Goal: Information Seeking & Learning: Check status

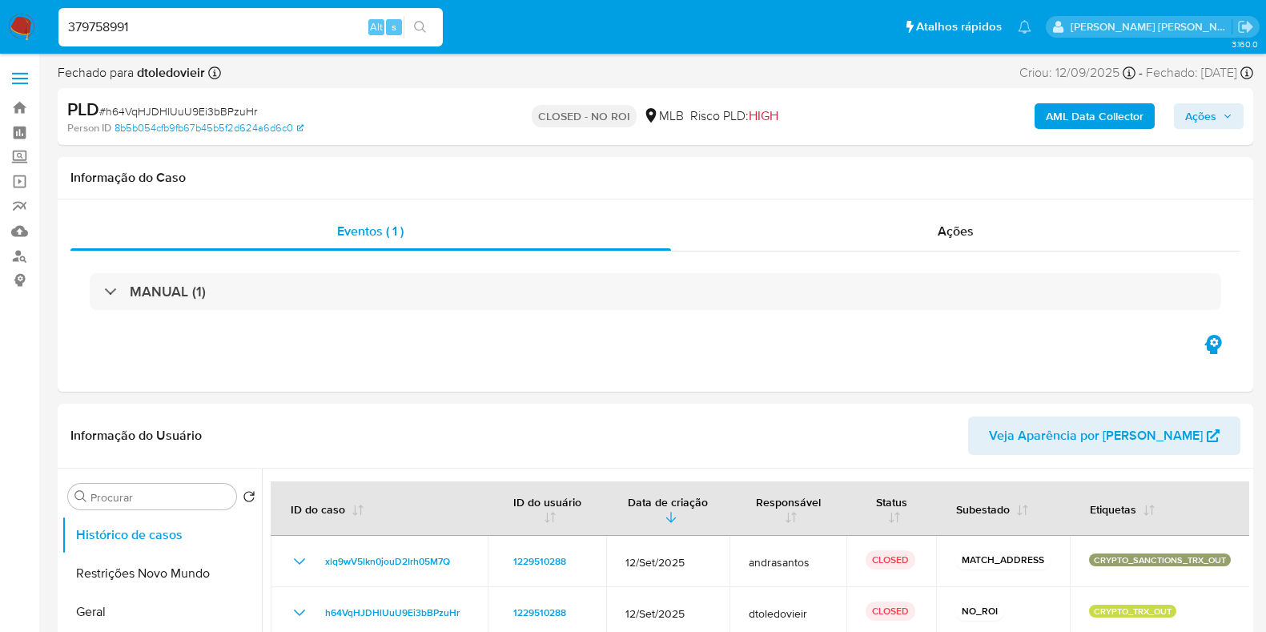
select select "10"
type input "379758991"
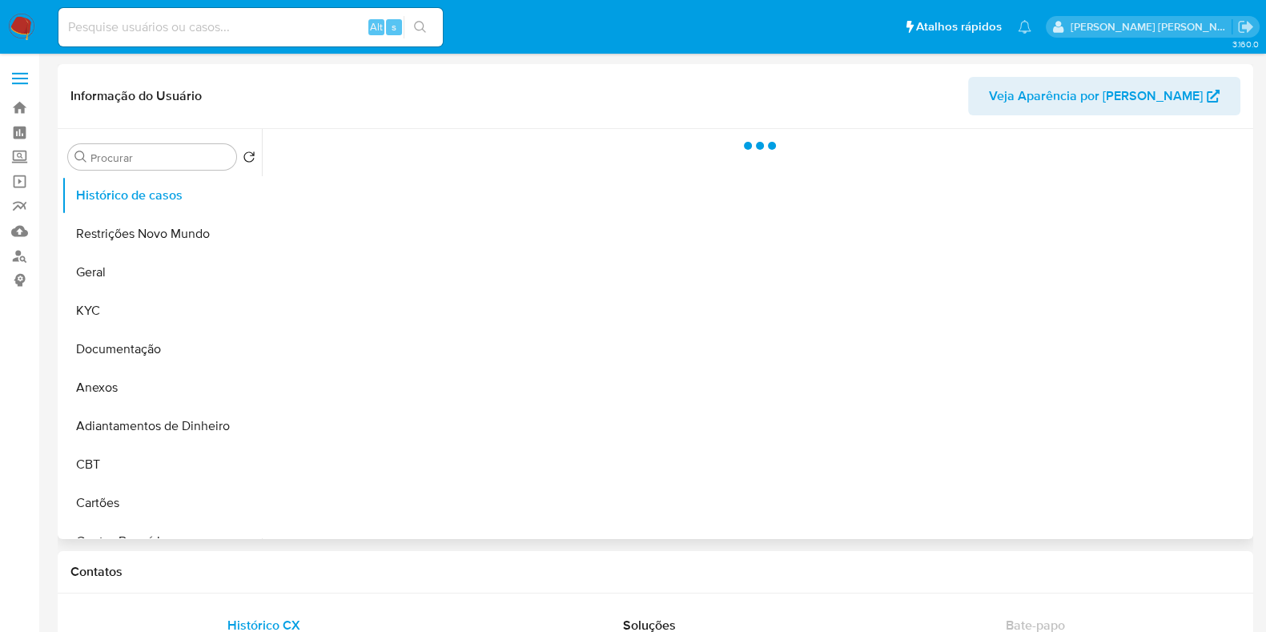
select select "10"
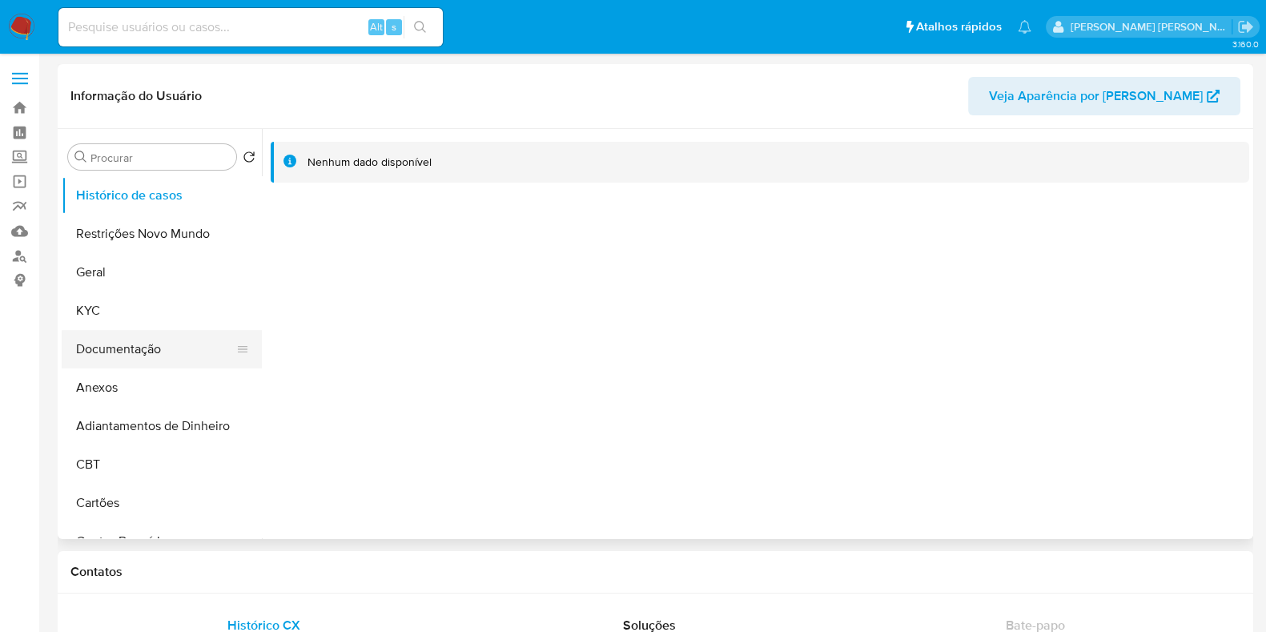
click at [144, 340] on button "Documentação" at bounding box center [155, 349] width 187 height 38
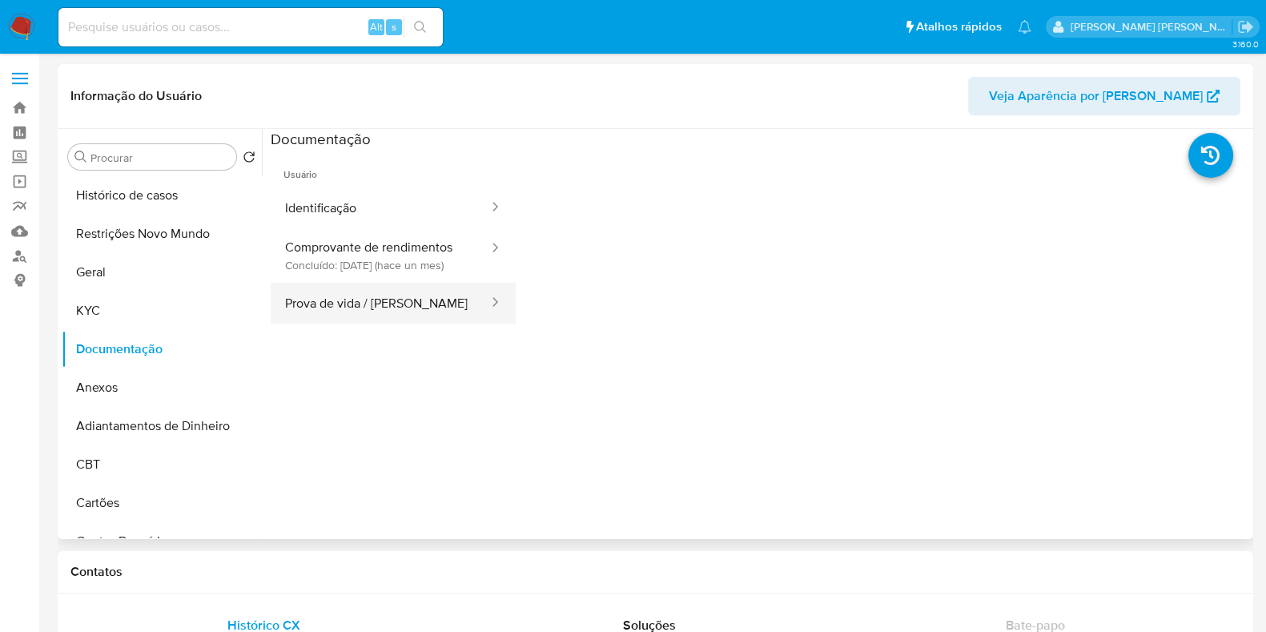
click at [394, 318] on button "Prova de vida / [PERSON_NAME]" at bounding box center [380, 303] width 219 height 41
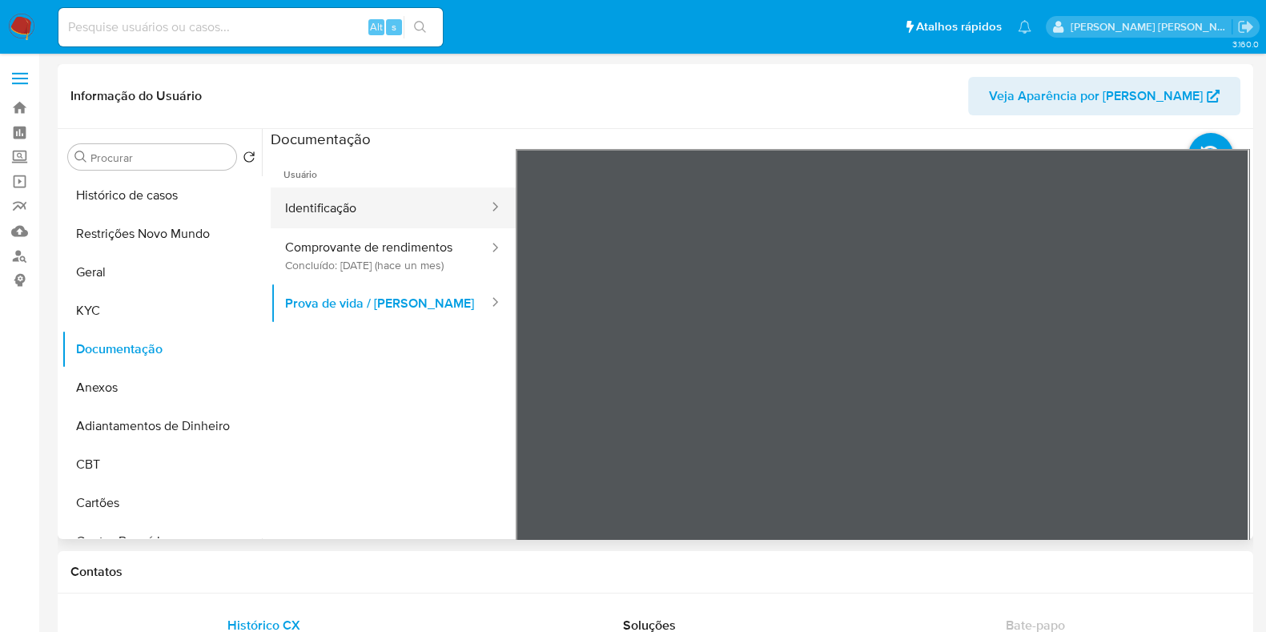
click at [334, 202] on button "Identificação" at bounding box center [380, 207] width 219 height 41
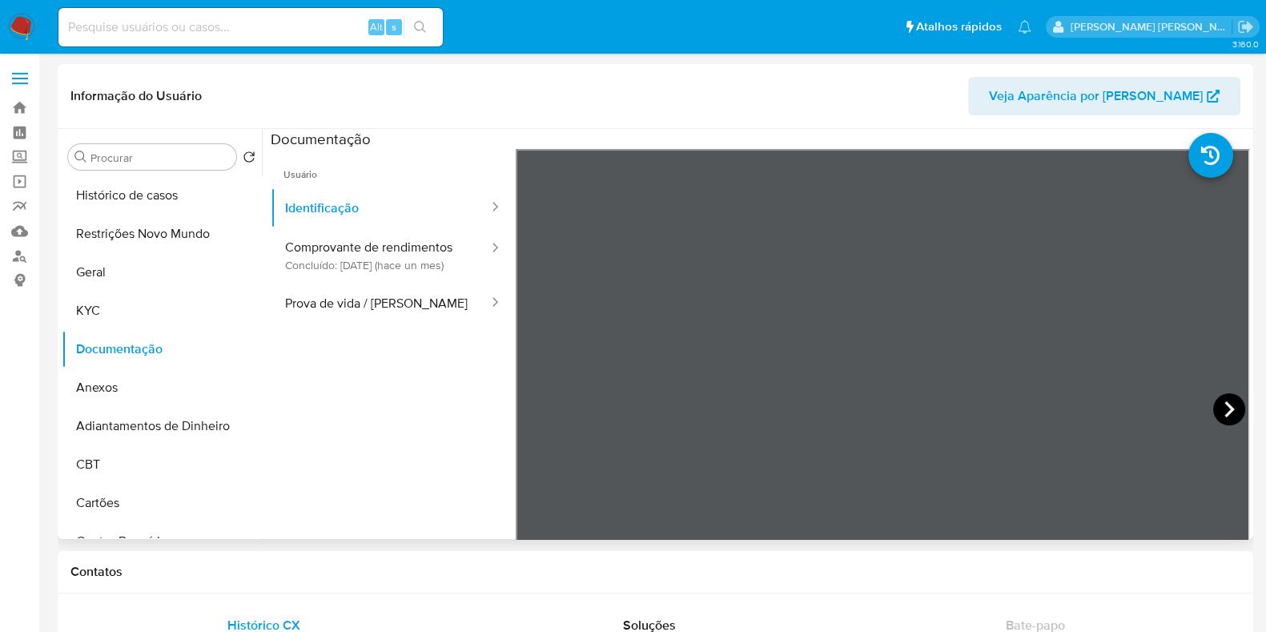
click at [1224, 411] on icon at bounding box center [1229, 409] width 10 height 16
click at [380, 317] on button "Prova de vida / [PERSON_NAME]" at bounding box center [380, 303] width 219 height 41
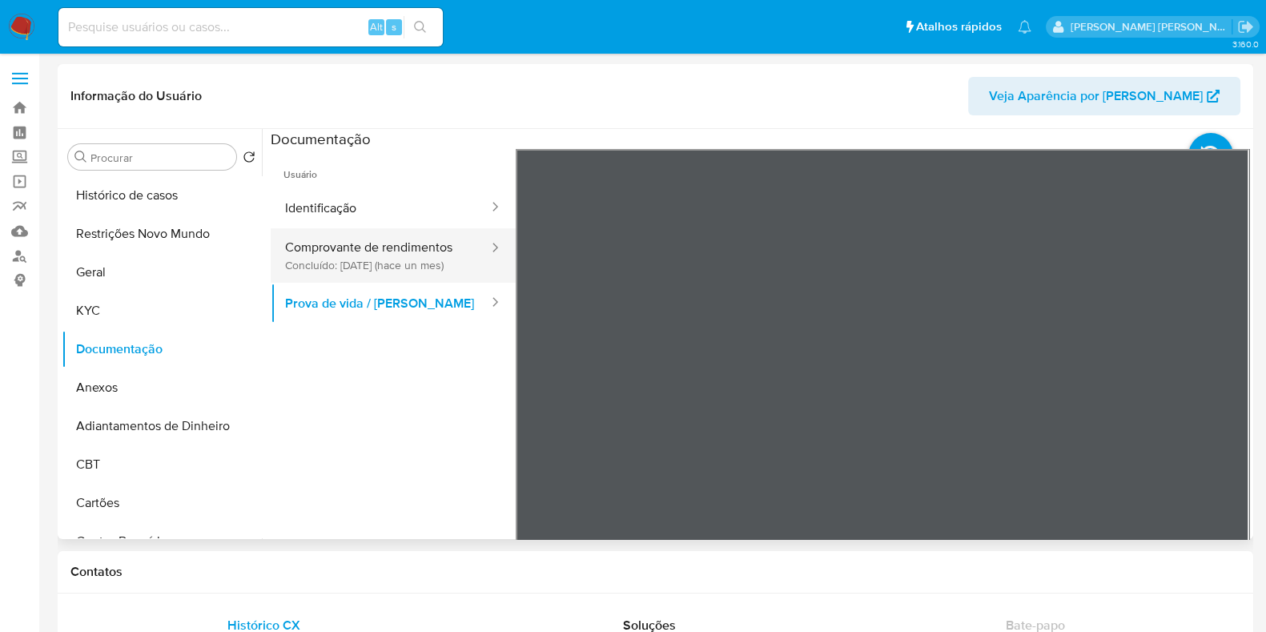
click at [417, 253] on button "Comprovante de rendimentos Concluído: [DATE] (hace un mes)" at bounding box center [380, 255] width 219 height 54
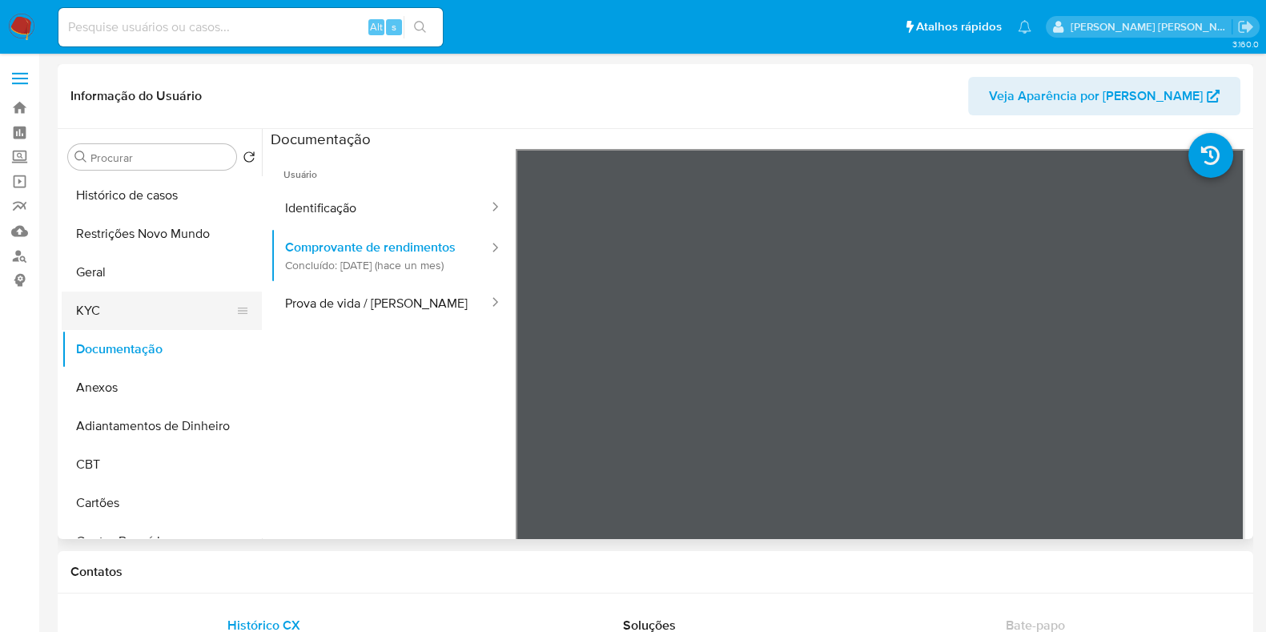
click at [142, 302] on button "KYC" at bounding box center [155, 310] width 187 height 38
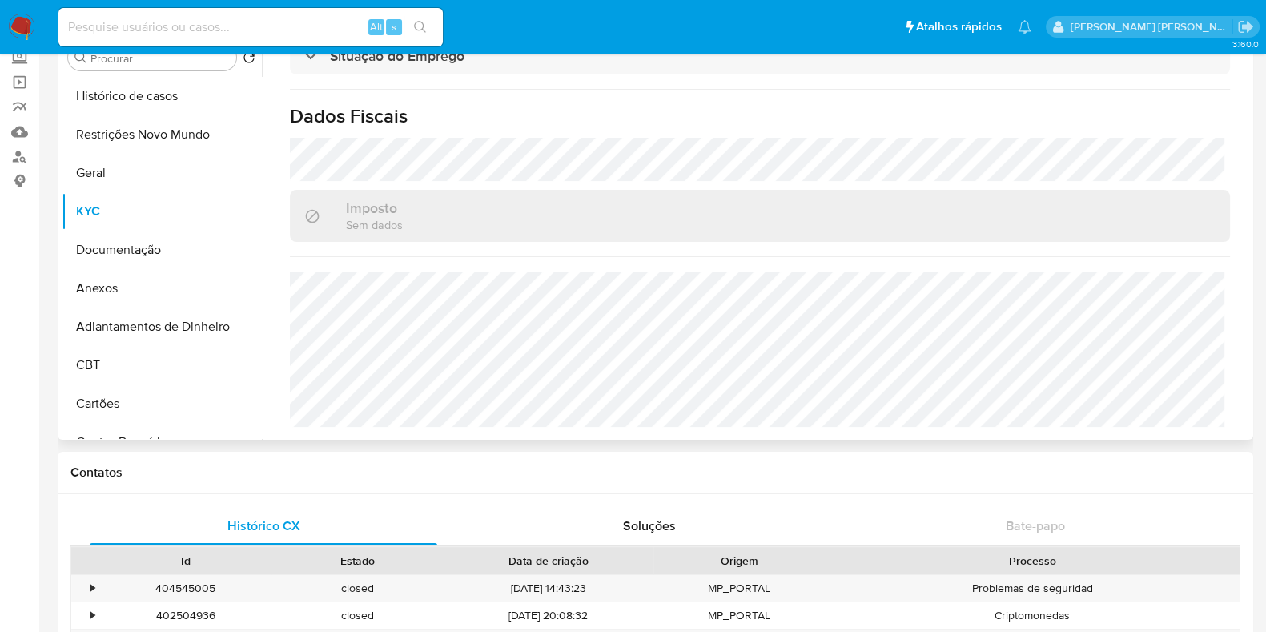
scroll to position [696, 0]
click at [140, 23] on input at bounding box center [250, 27] width 384 height 21
paste input "488955926"
type input "488955926"
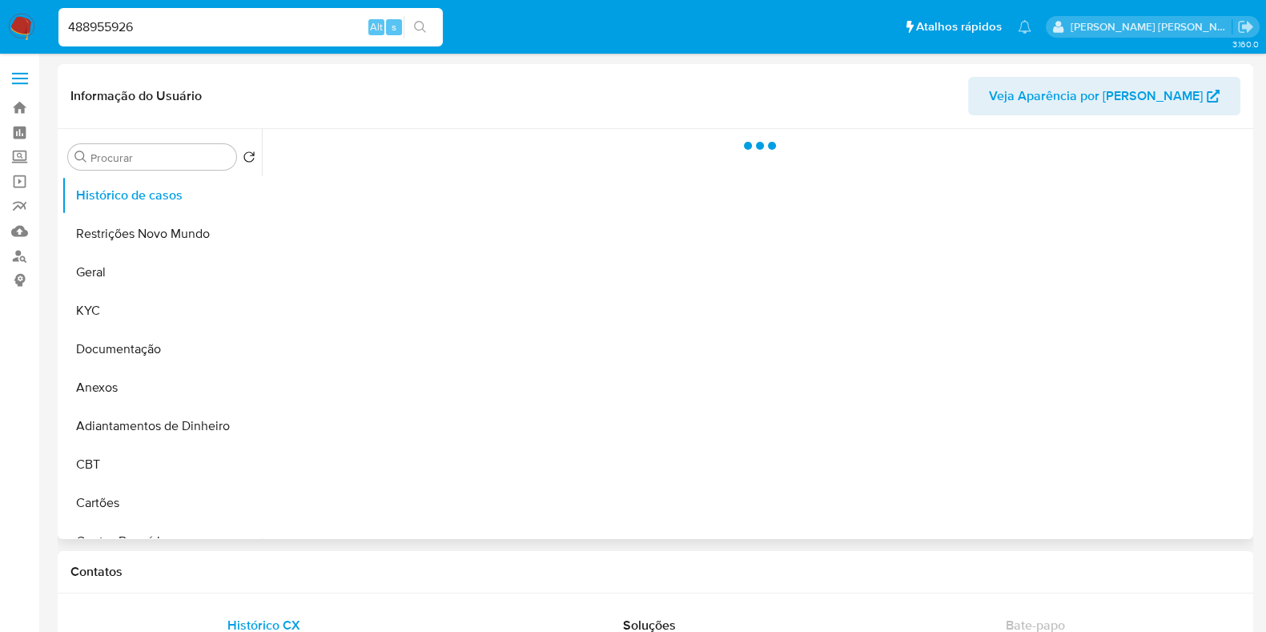
select select "10"
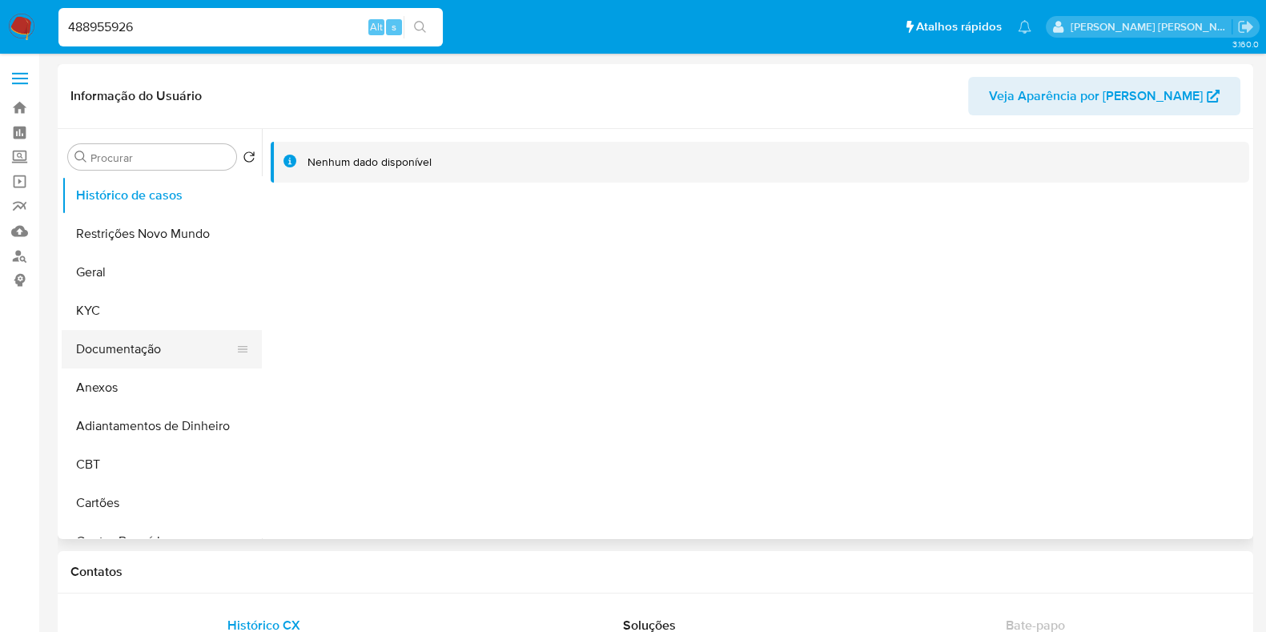
click at [147, 346] on button "Documentação" at bounding box center [155, 349] width 187 height 38
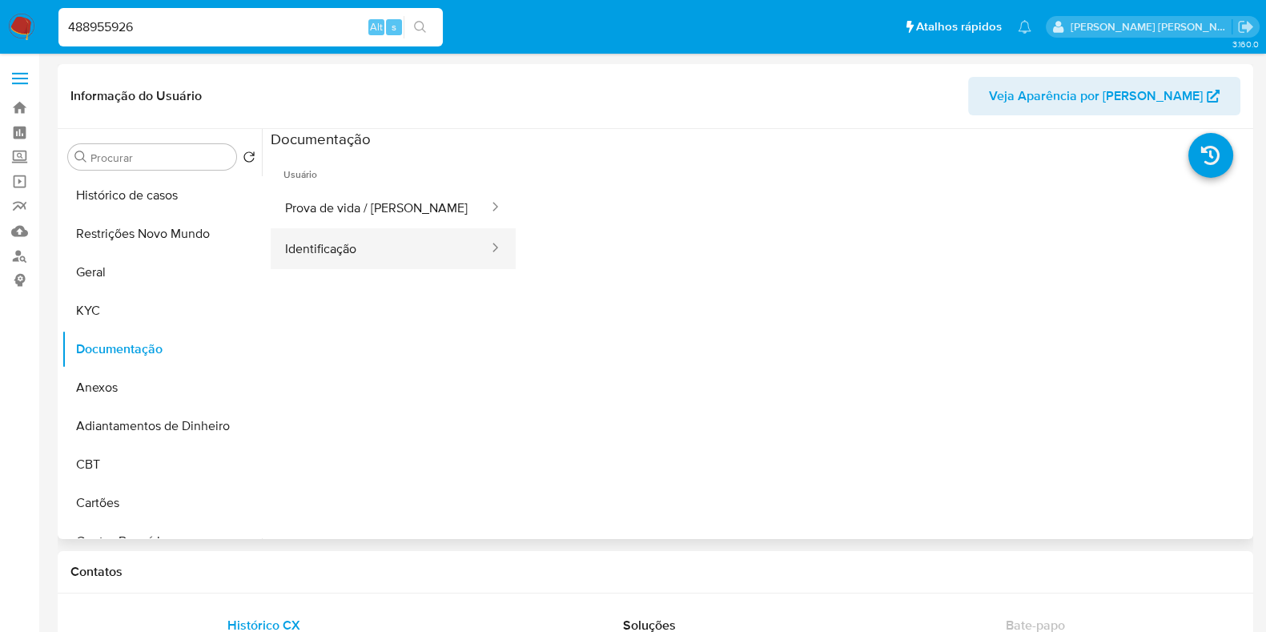
click at [323, 231] on button "Identificação" at bounding box center [380, 248] width 219 height 41
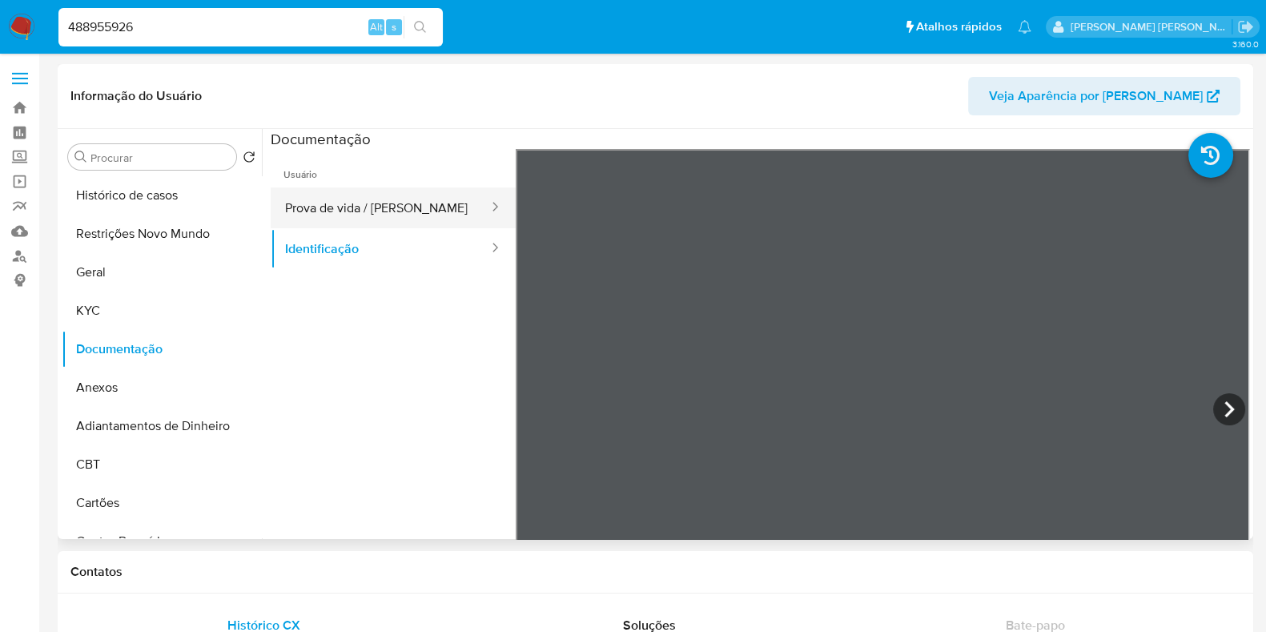
click at [345, 223] on button "Prova de vida / [PERSON_NAME]" at bounding box center [380, 207] width 219 height 41
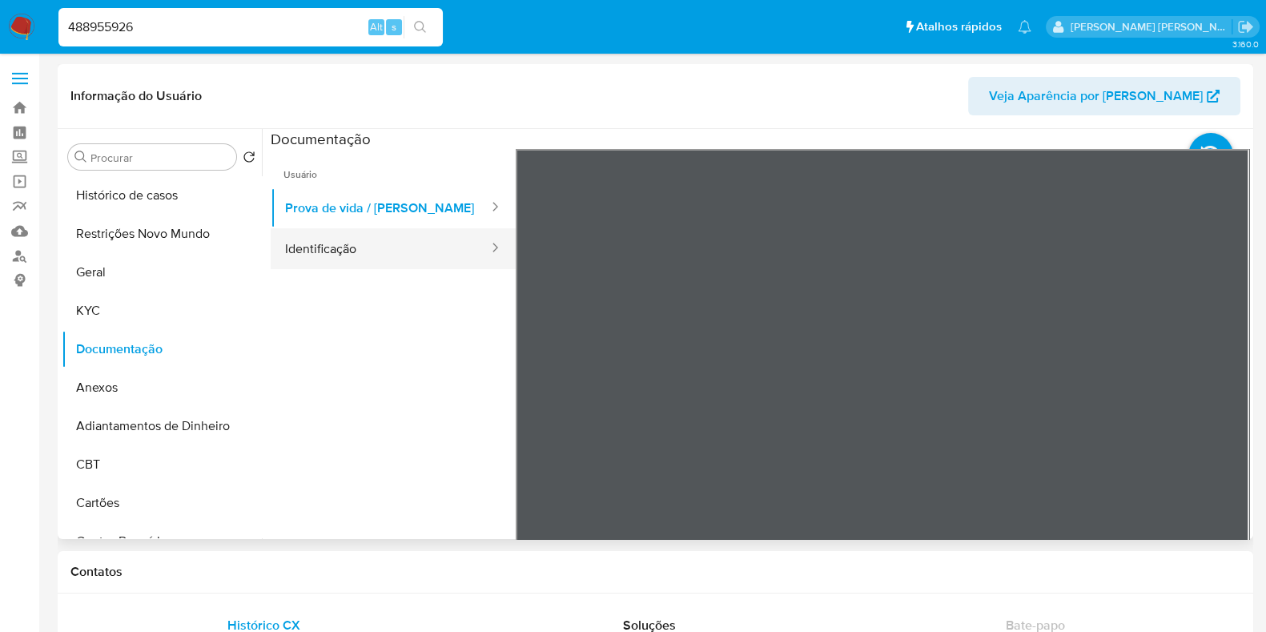
click at [375, 248] on button "Identificação" at bounding box center [380, 248] width 219 height 41
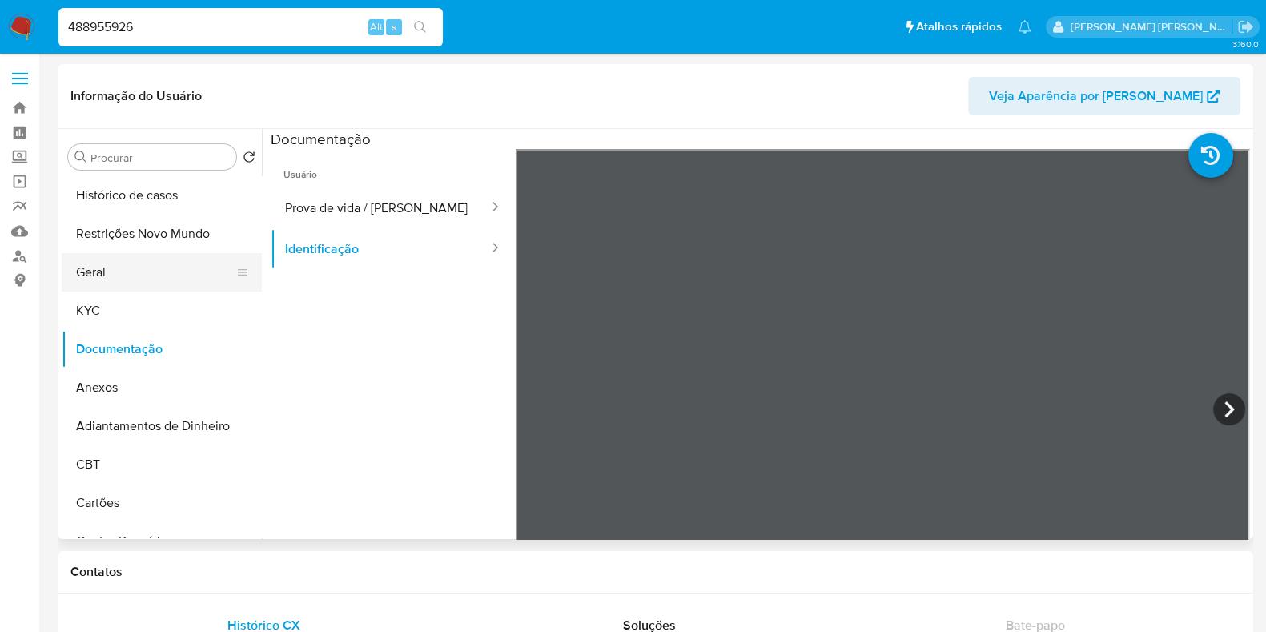
click at [112, 283] on button "Geral" at bounding box center [155, 272] width 187 height 38
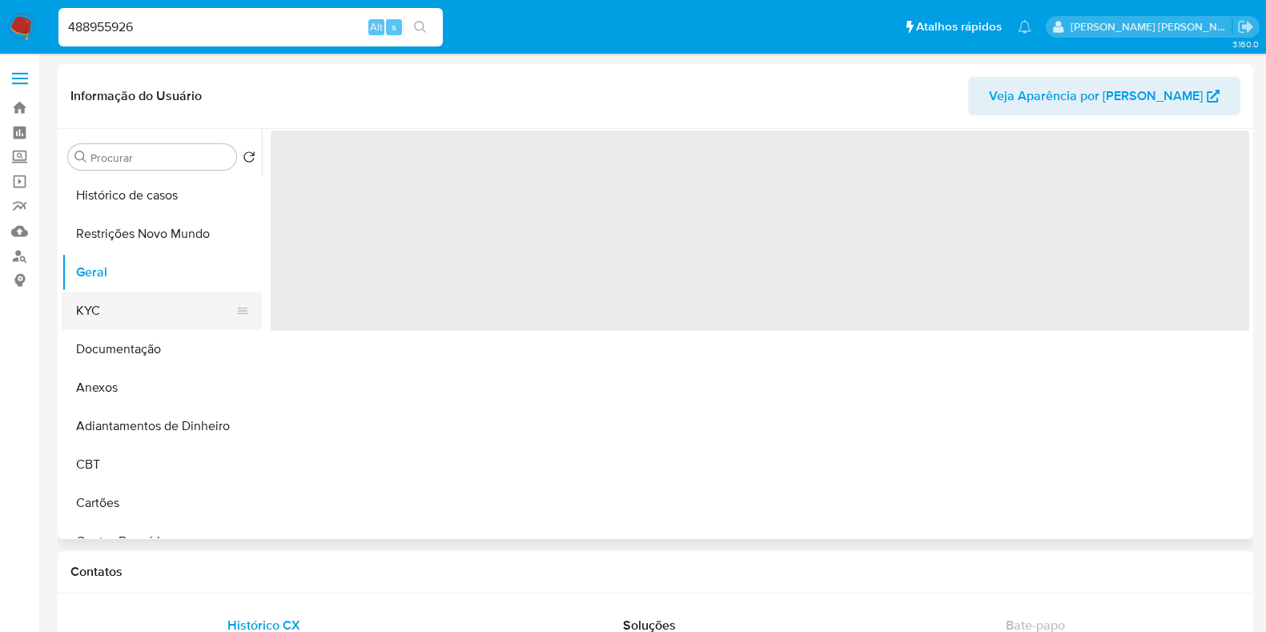
click at [110, 305] on button "KYC" at bounding box center [155, 310] width 187 height 38
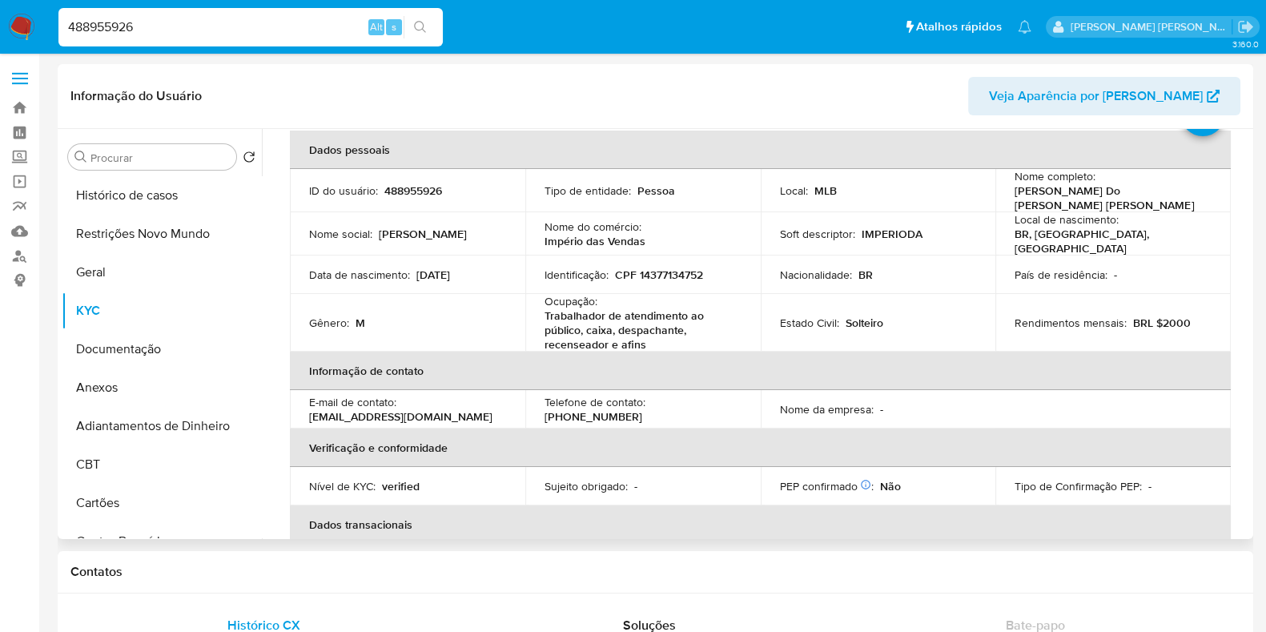
scroll to position [700, 0]
